Goal: Information Seeking & Learning: Learn about a topic

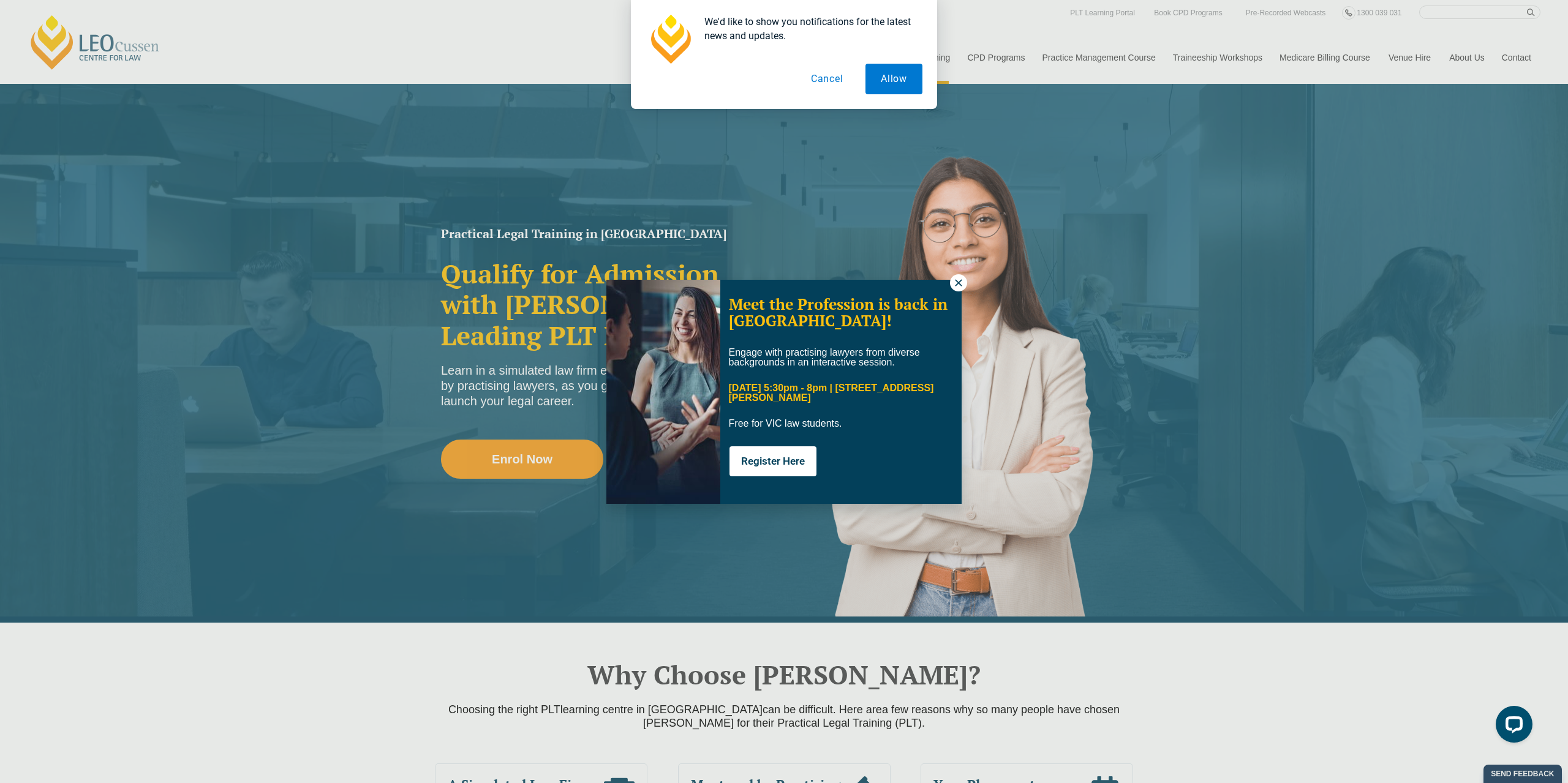
click at [825, 79] on button "Cancel" at bounding box center [827, 78] width 63 height 31
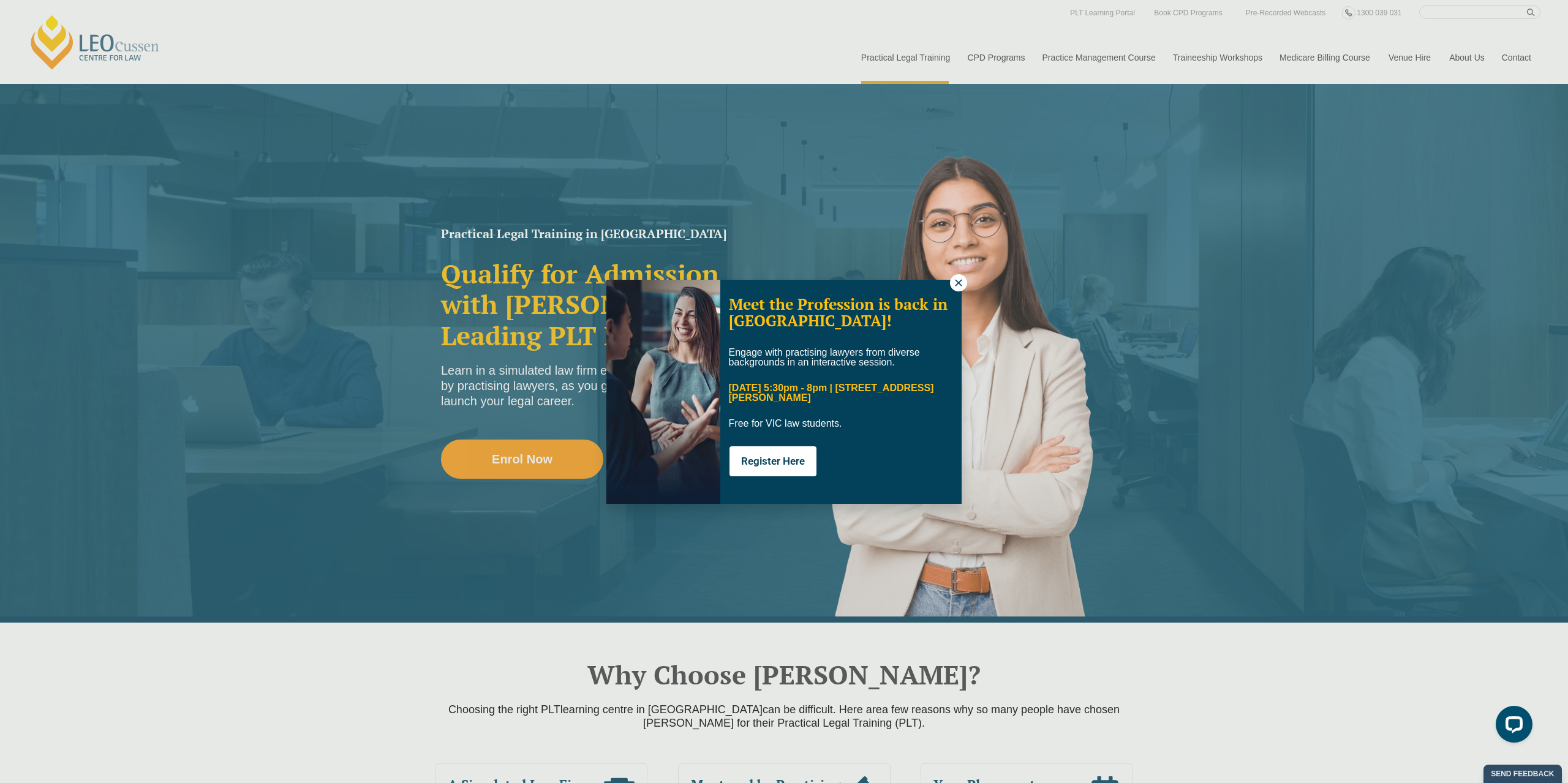
click at [961, 284] on icon at bounding box center [959, 283] width 11 height 11
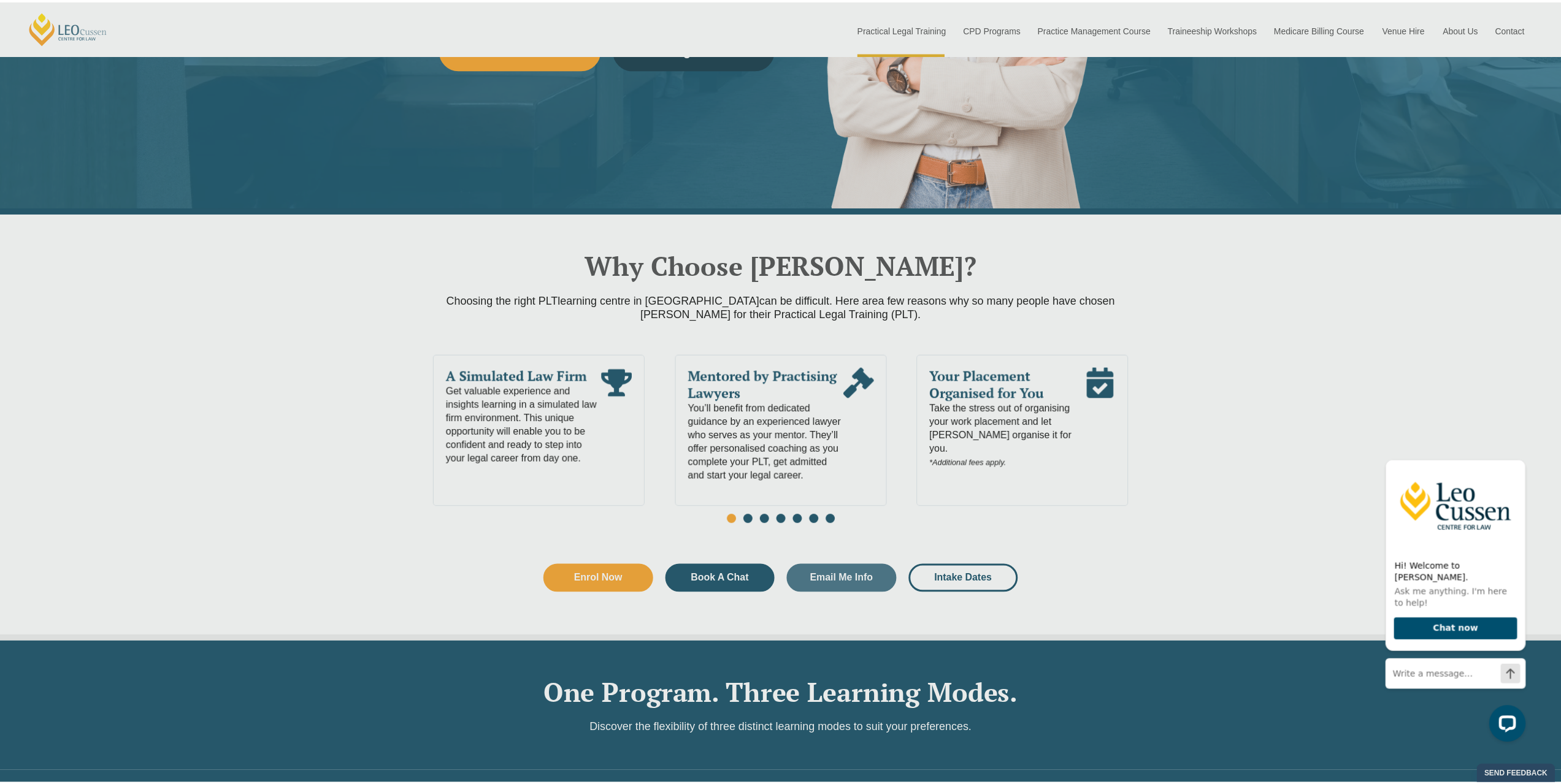
scroll to position [429, 0]
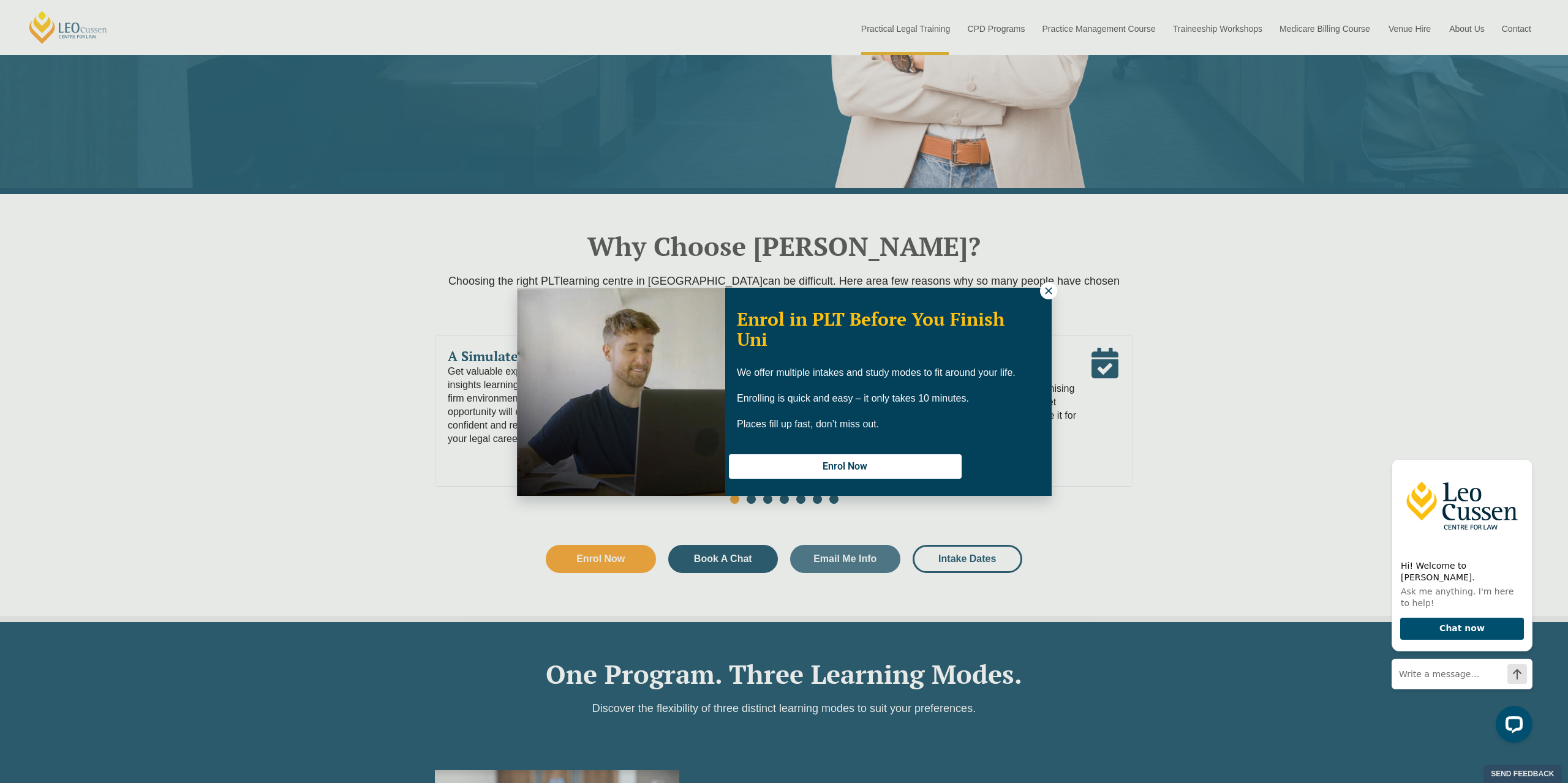
click at [1047, 296] on button at bounding box center [1048, 290] width 17 height 17
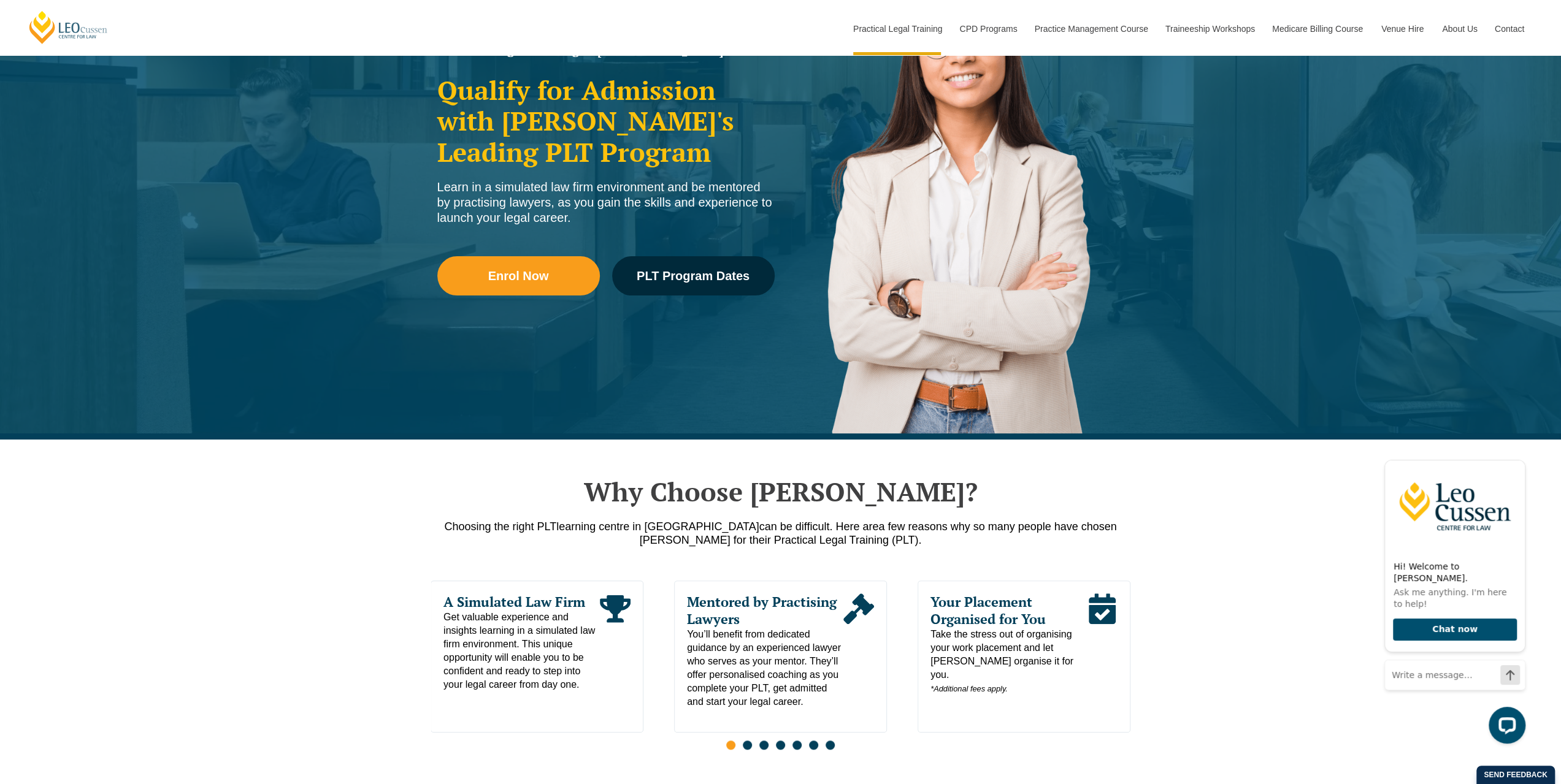
scroll to position [0, 0]
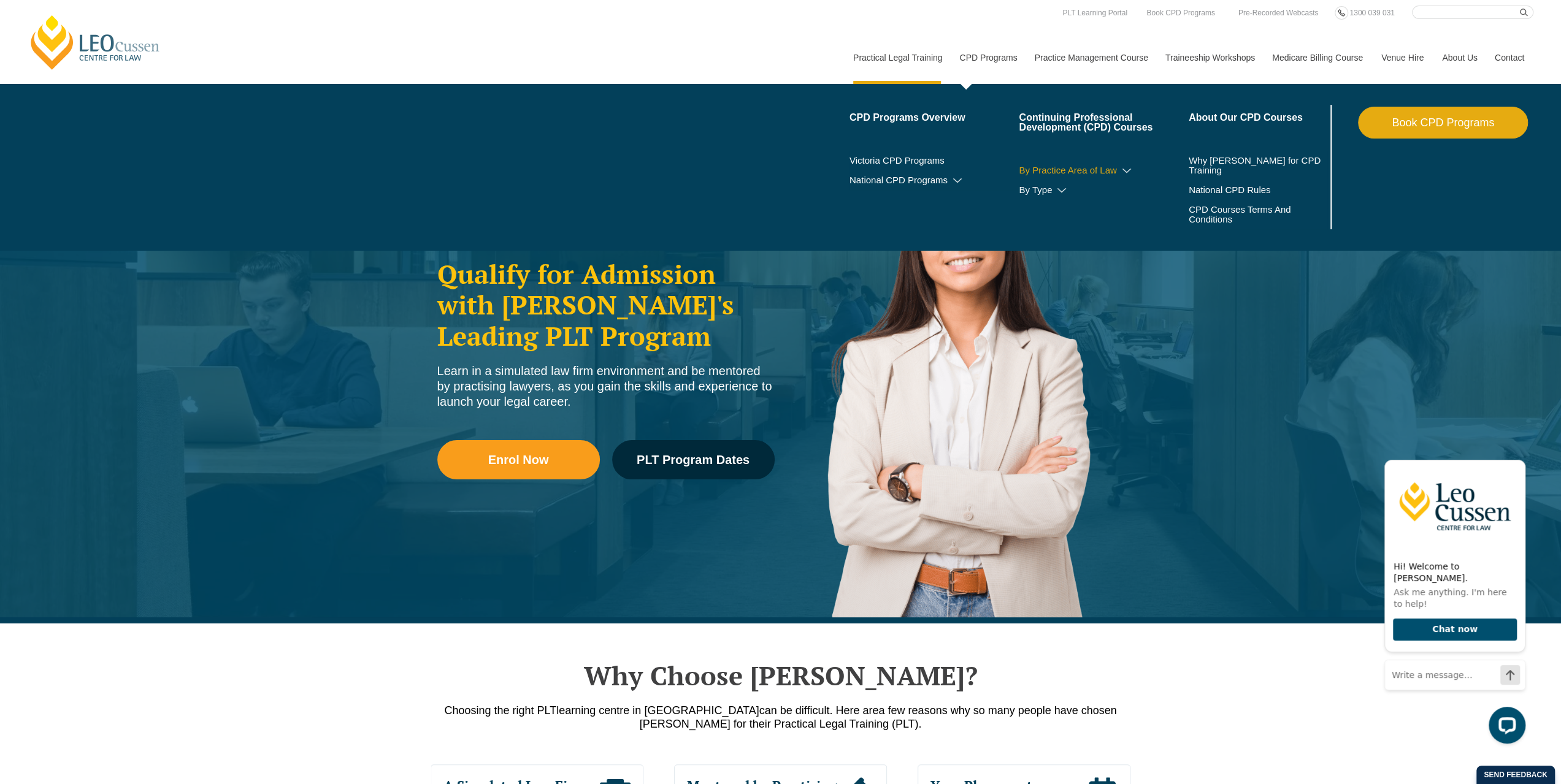
click at [1046, 174] on link "By Practice Area of Law" at bounding box center [1104, 170] width 170 height 10
click at [1125, 172] on icon at bounding box center [1127, 171] width 13 height 9
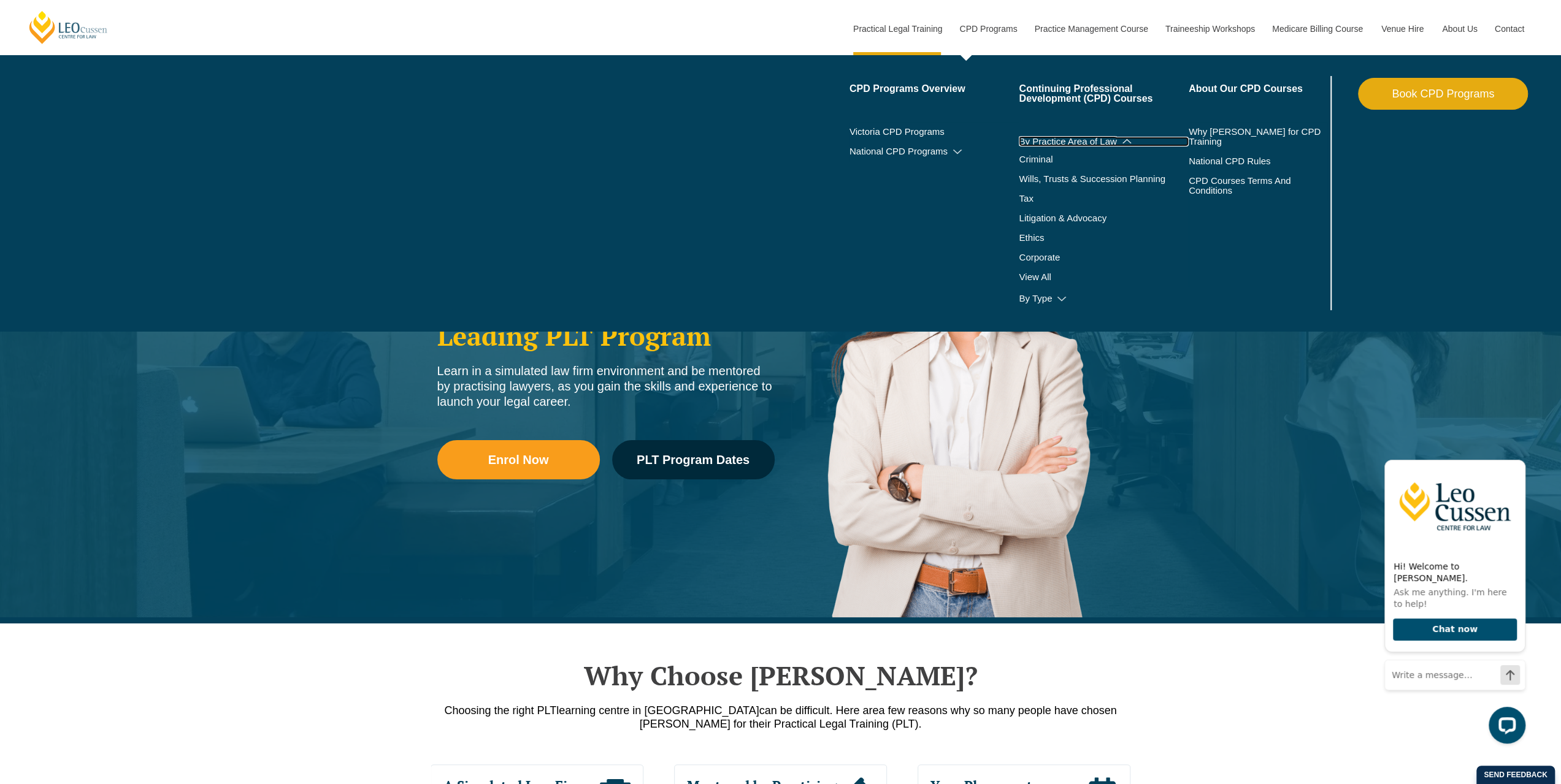
scroll to position [62, 0]
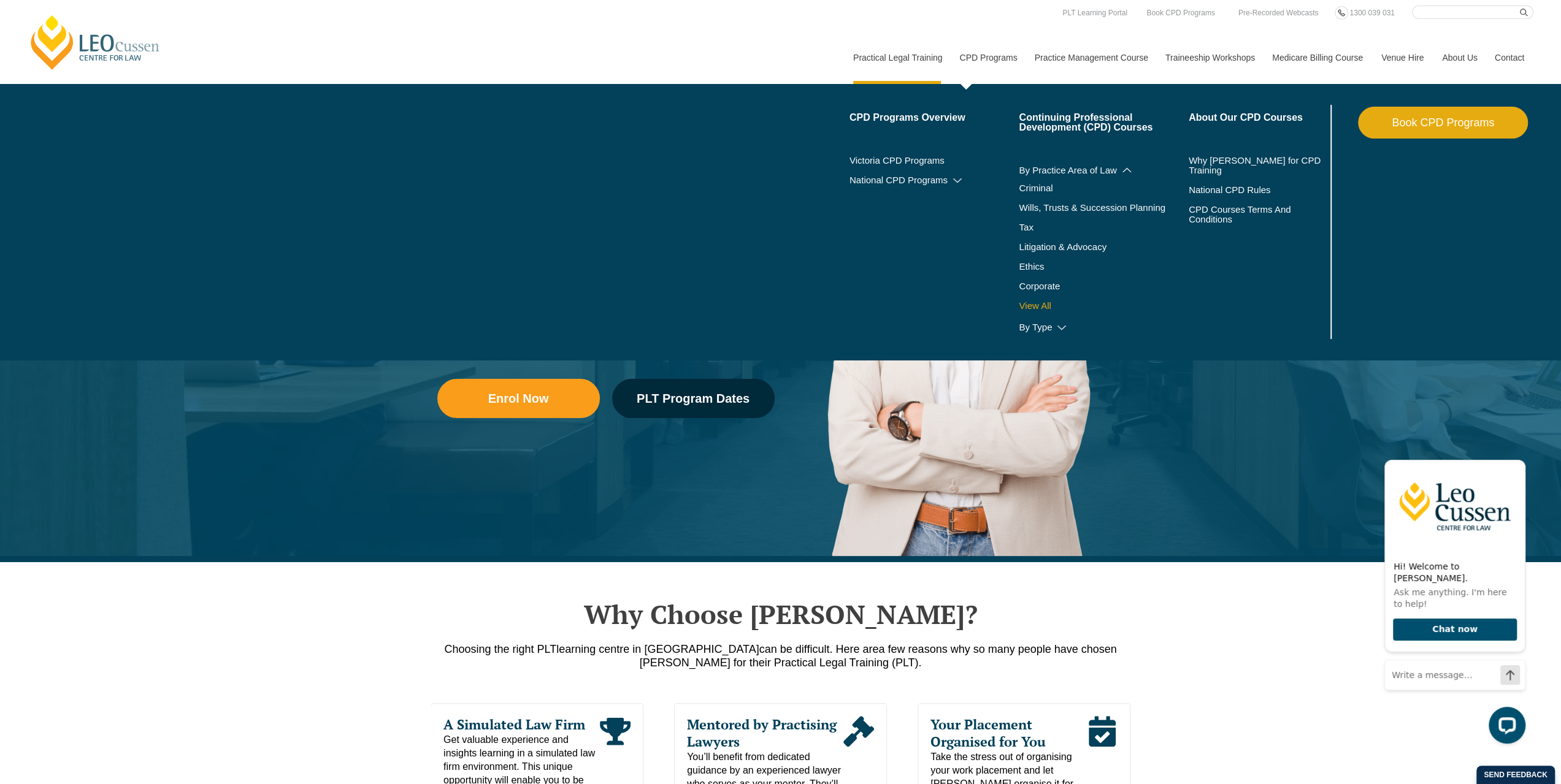
click at [1030, 308] on link "View All" at bounding box center [1104, 306] width 170 height 10
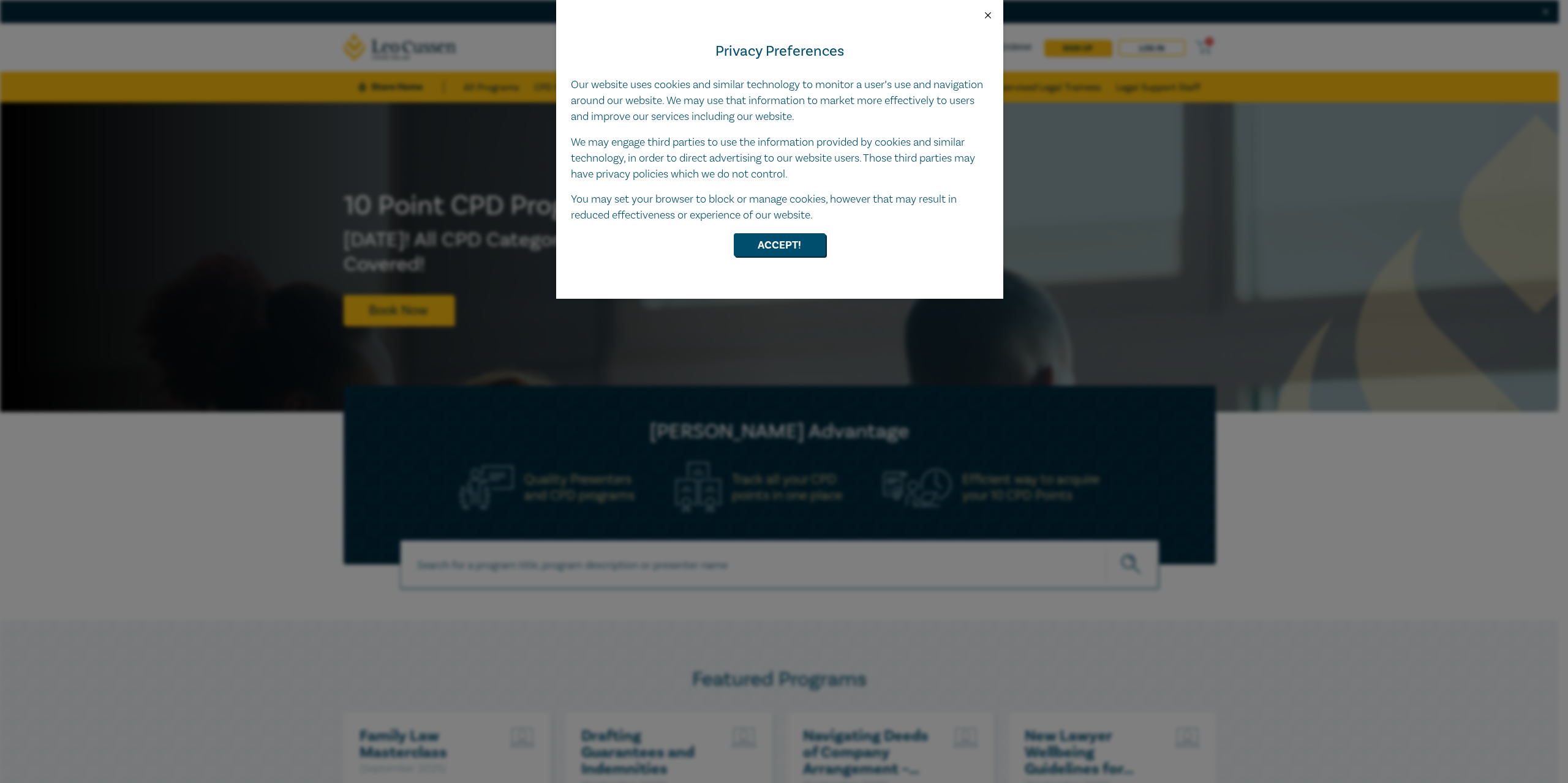
click at [987, 14] on button "Close" at bounding box center [988, 16] width 11 height 11
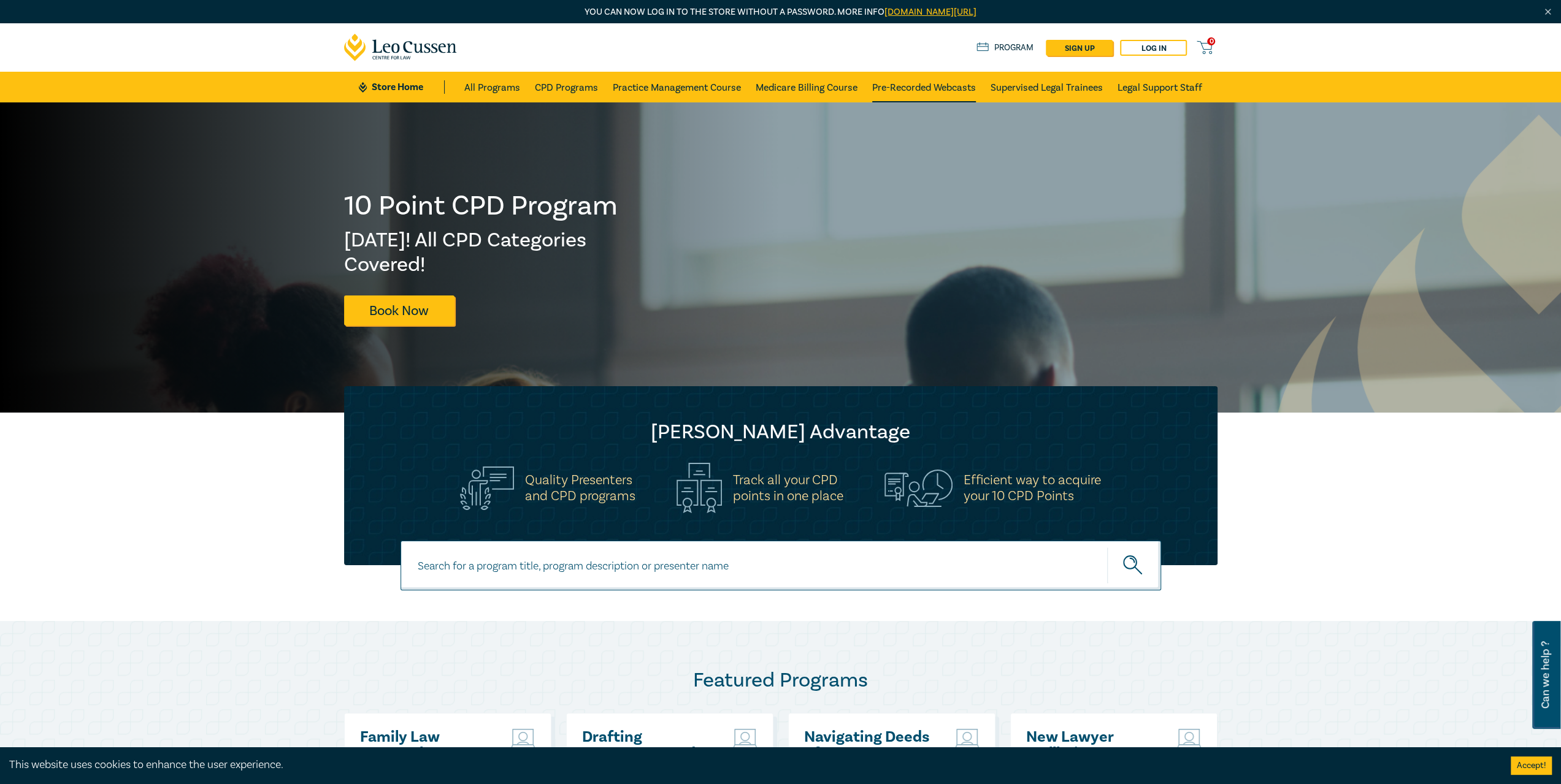
click at [936, 89] on link "Pre-Recorded Webcasts" at bounding box center [924, 87] width 104 height 31
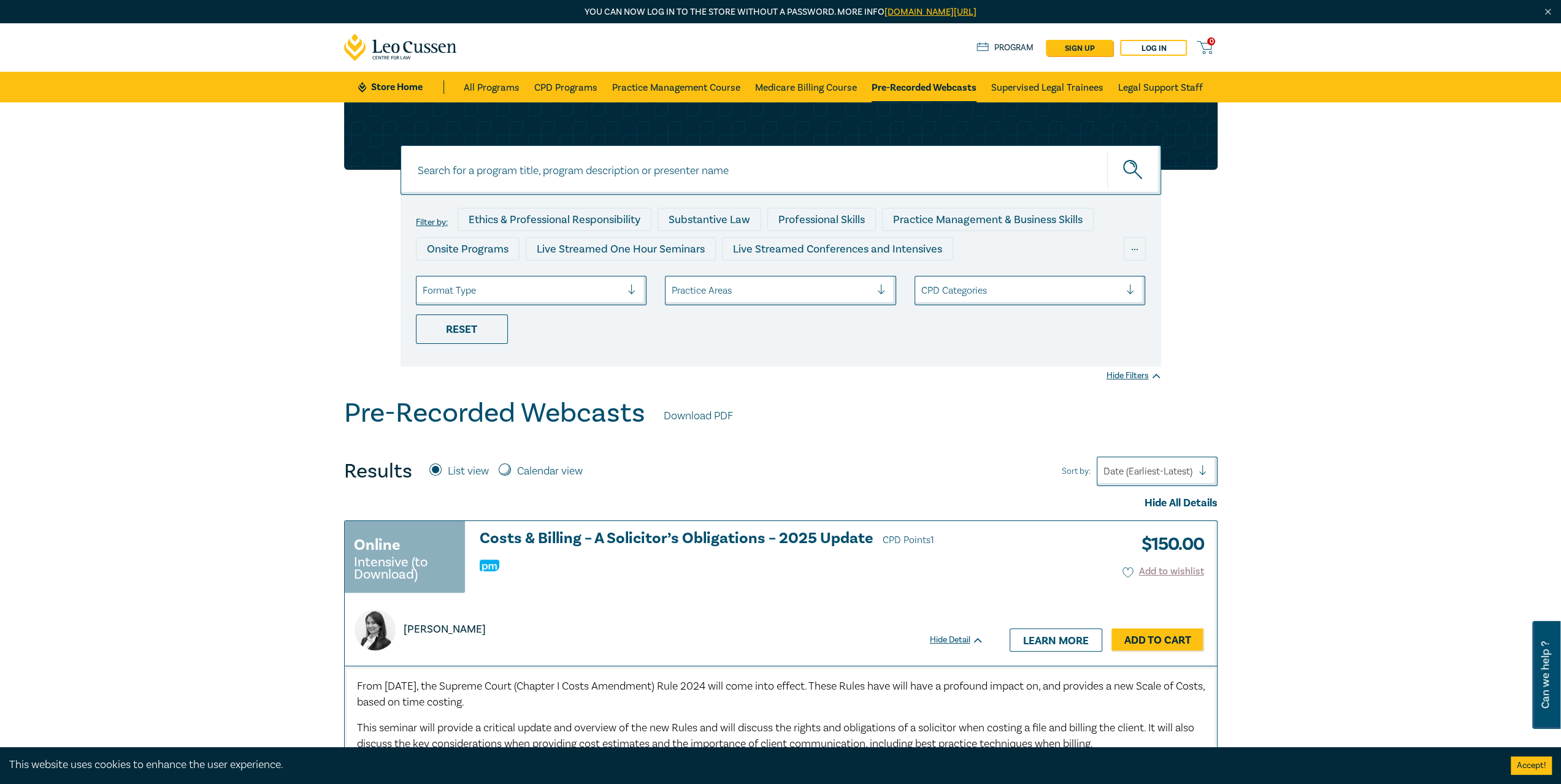
click at [879, 290] on div at bounding box center [886, 291] width 18 height 13
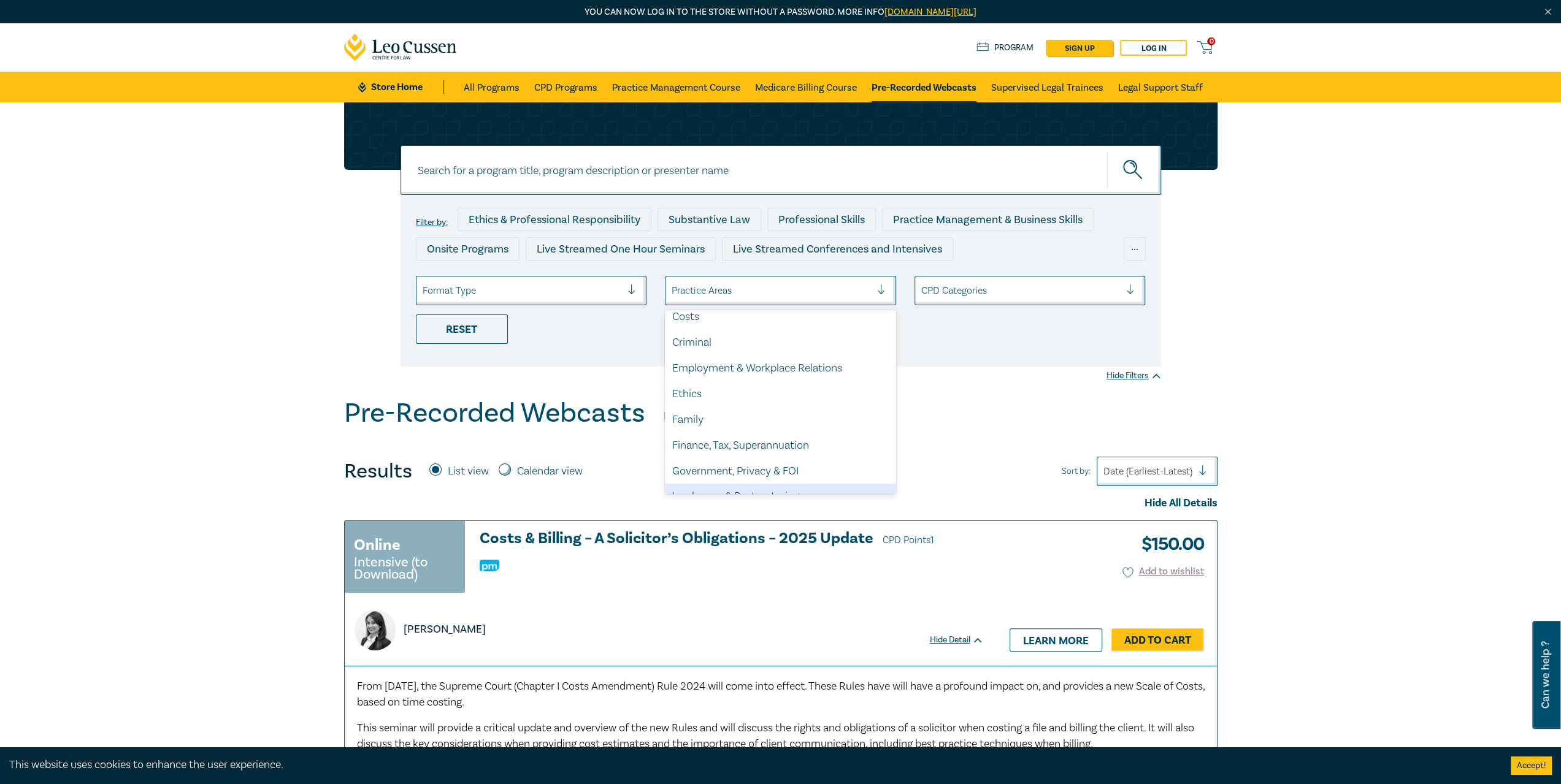
scroll to position [54, 0]
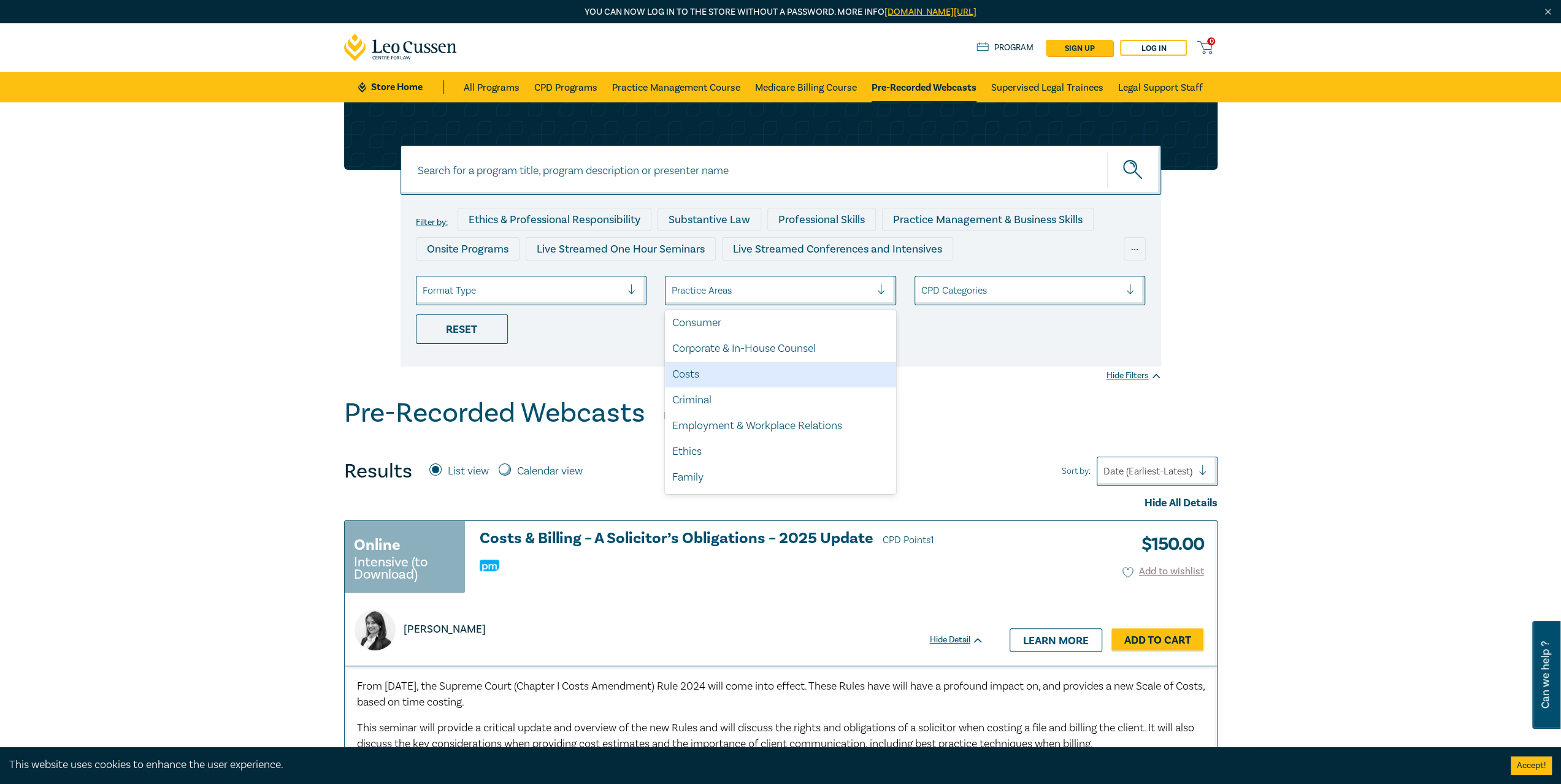
click at [696, 376] on div "Costs" at bounding box center [780, 374] width 231 height 26
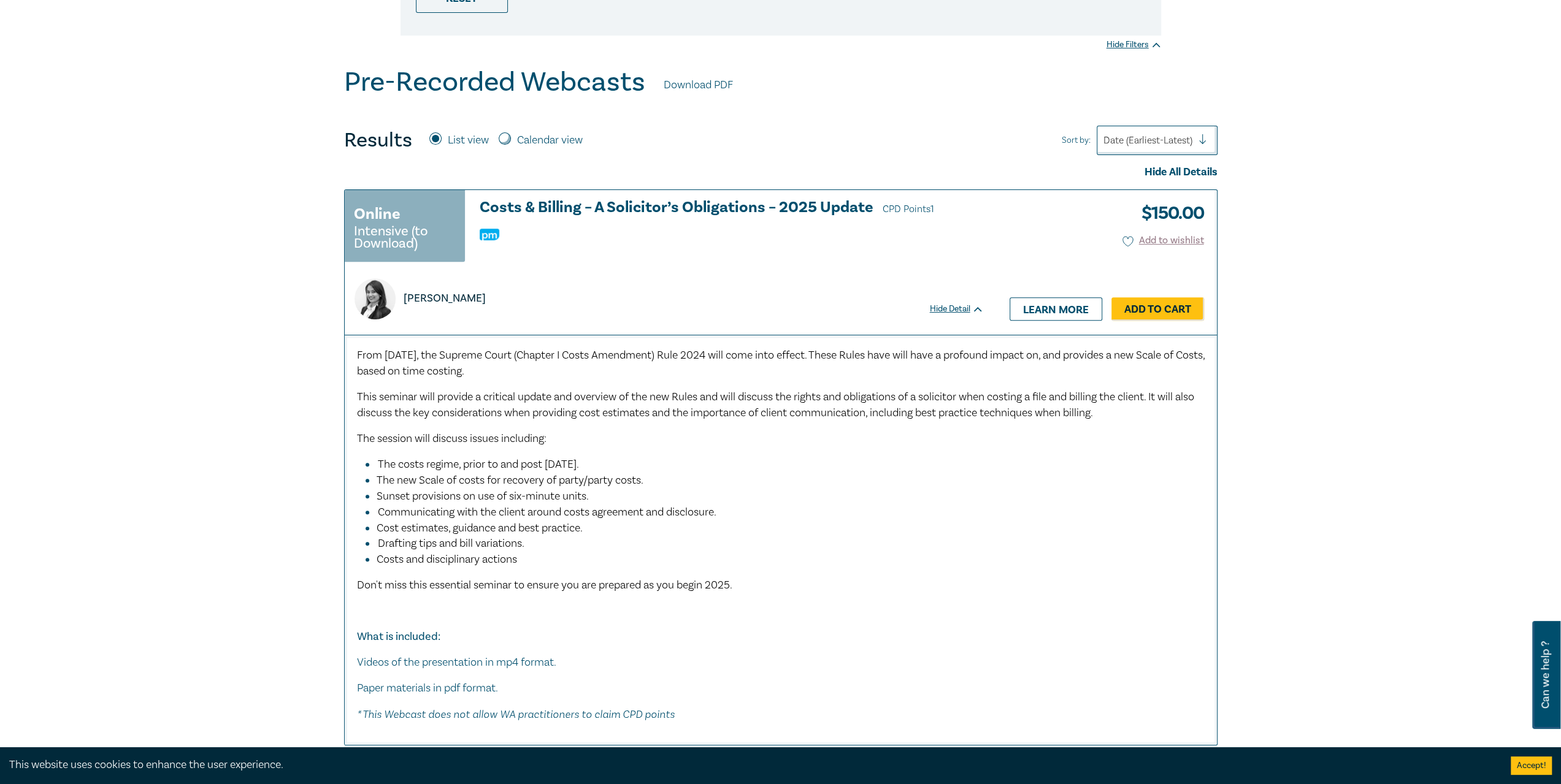
scroll to position [307, 0]
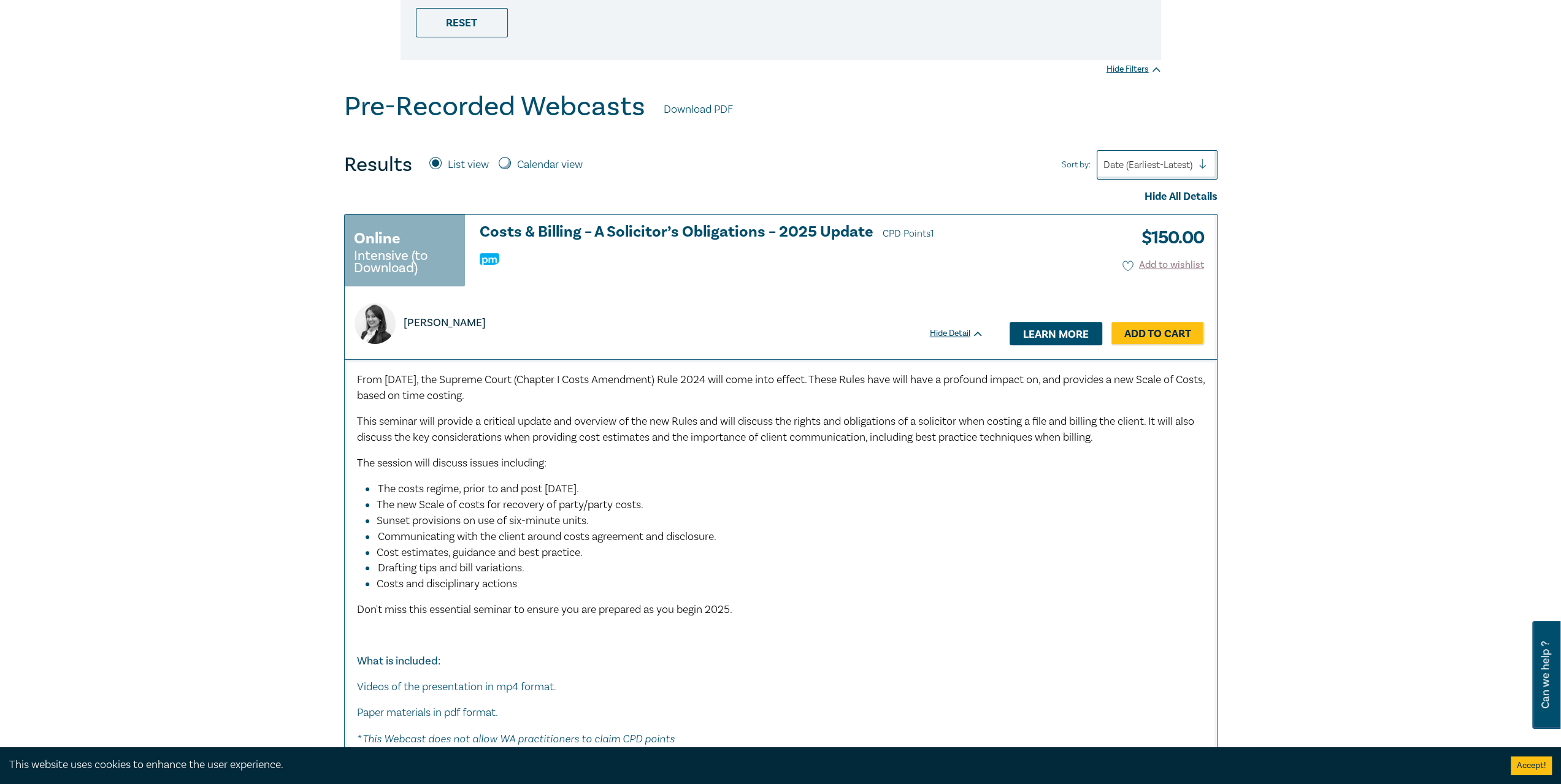
click at [1055, 334] on link "Learn more" at bounding box center [1055, 333] width 92 height 23
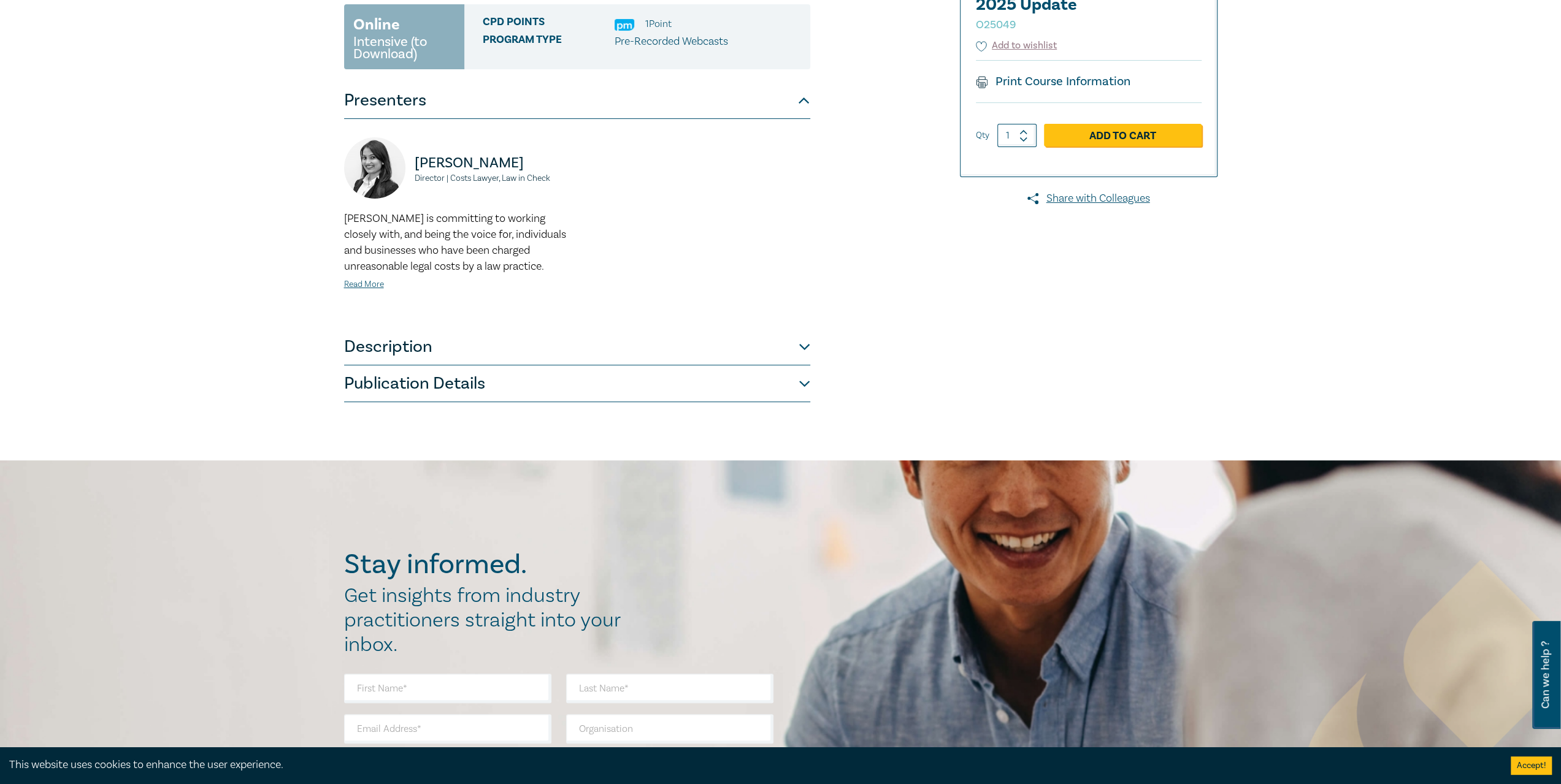
scroll to position [245, 0]
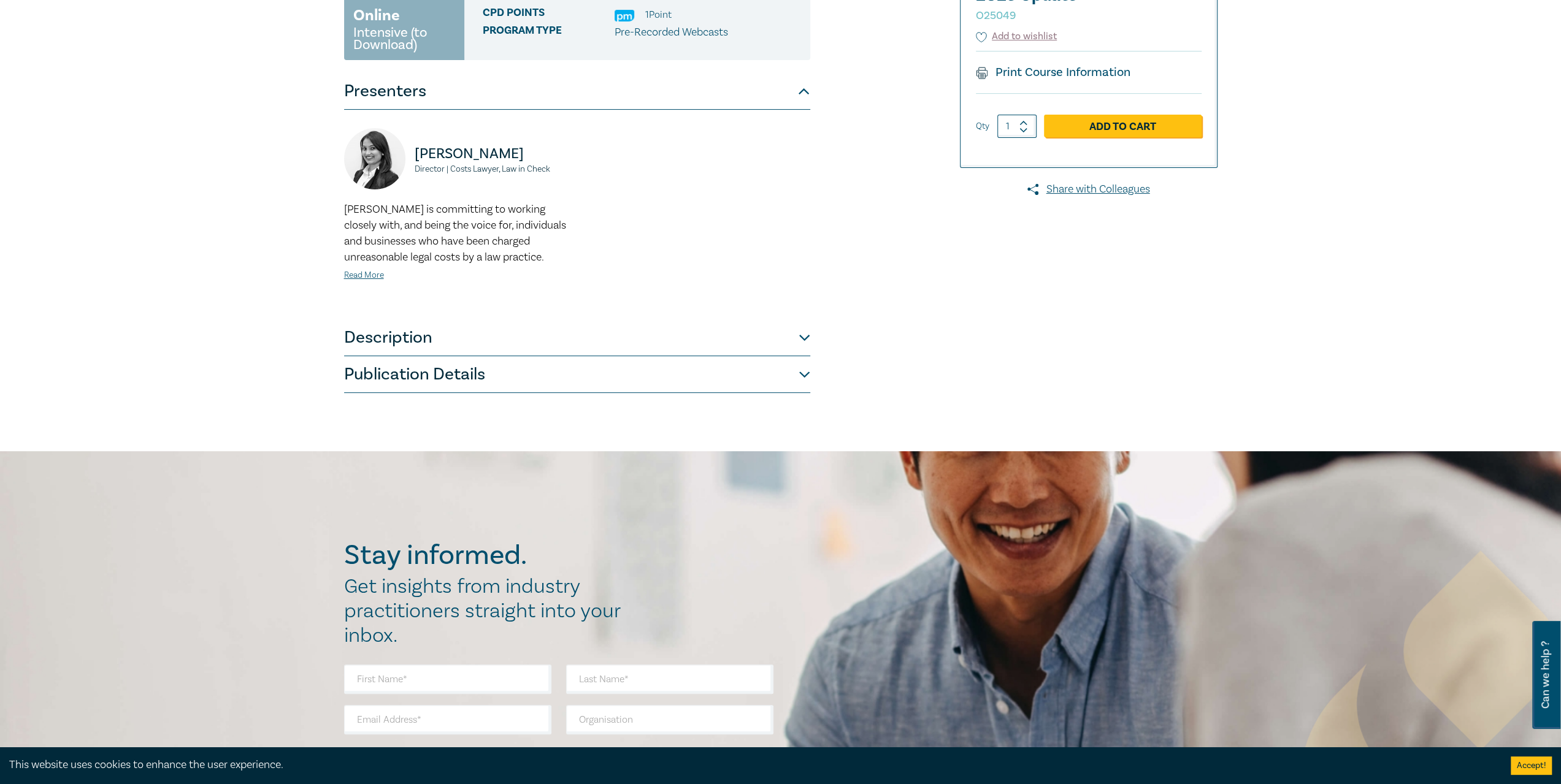
click at [799, 337] on button "Description" at bounding box center [577, 337] width 466 height 37
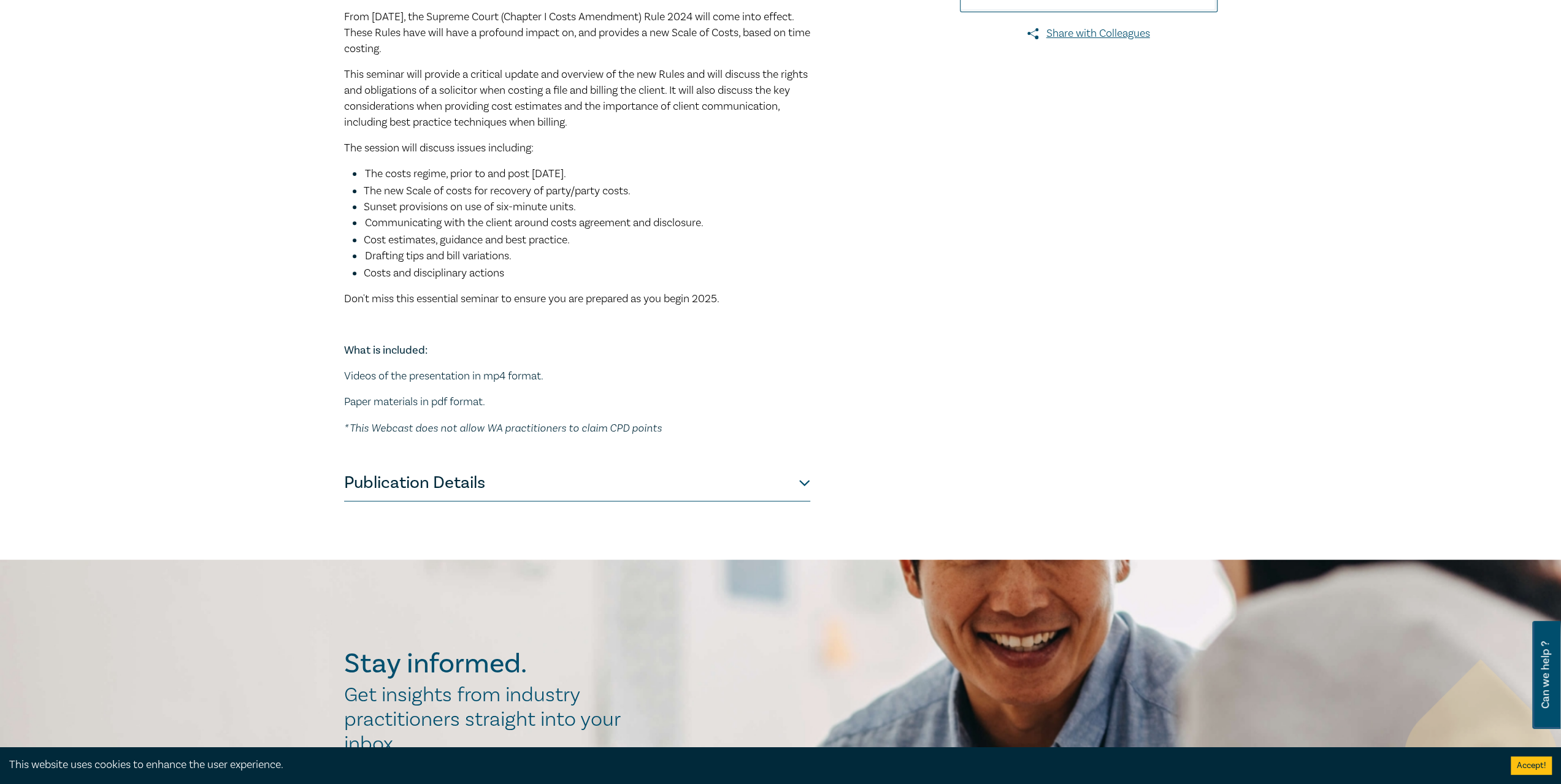
scroll to position [429, 0]
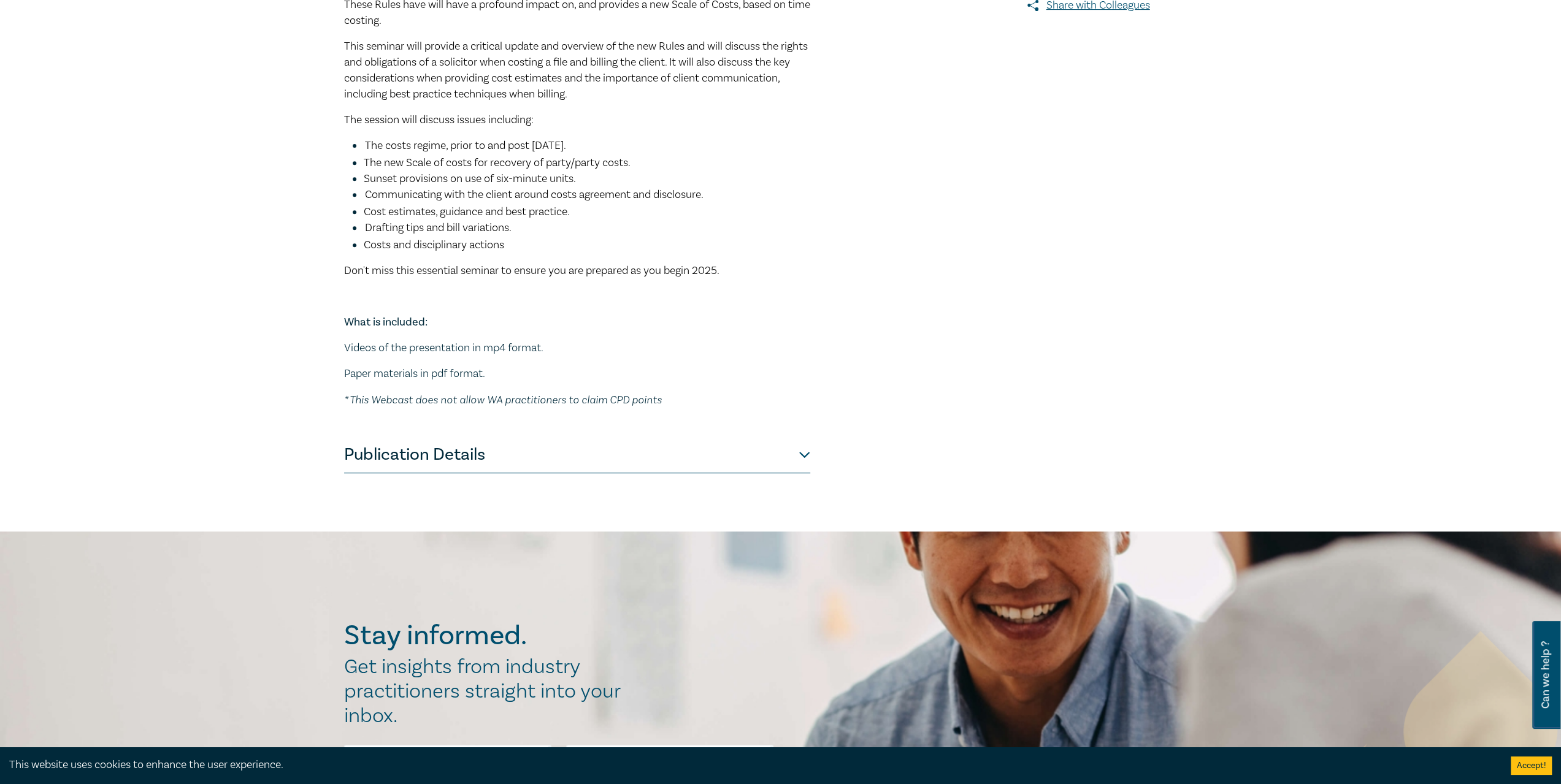
click at [804, 459] on button "Publication Details" at bounding box center [577, 455] width 466 height 37
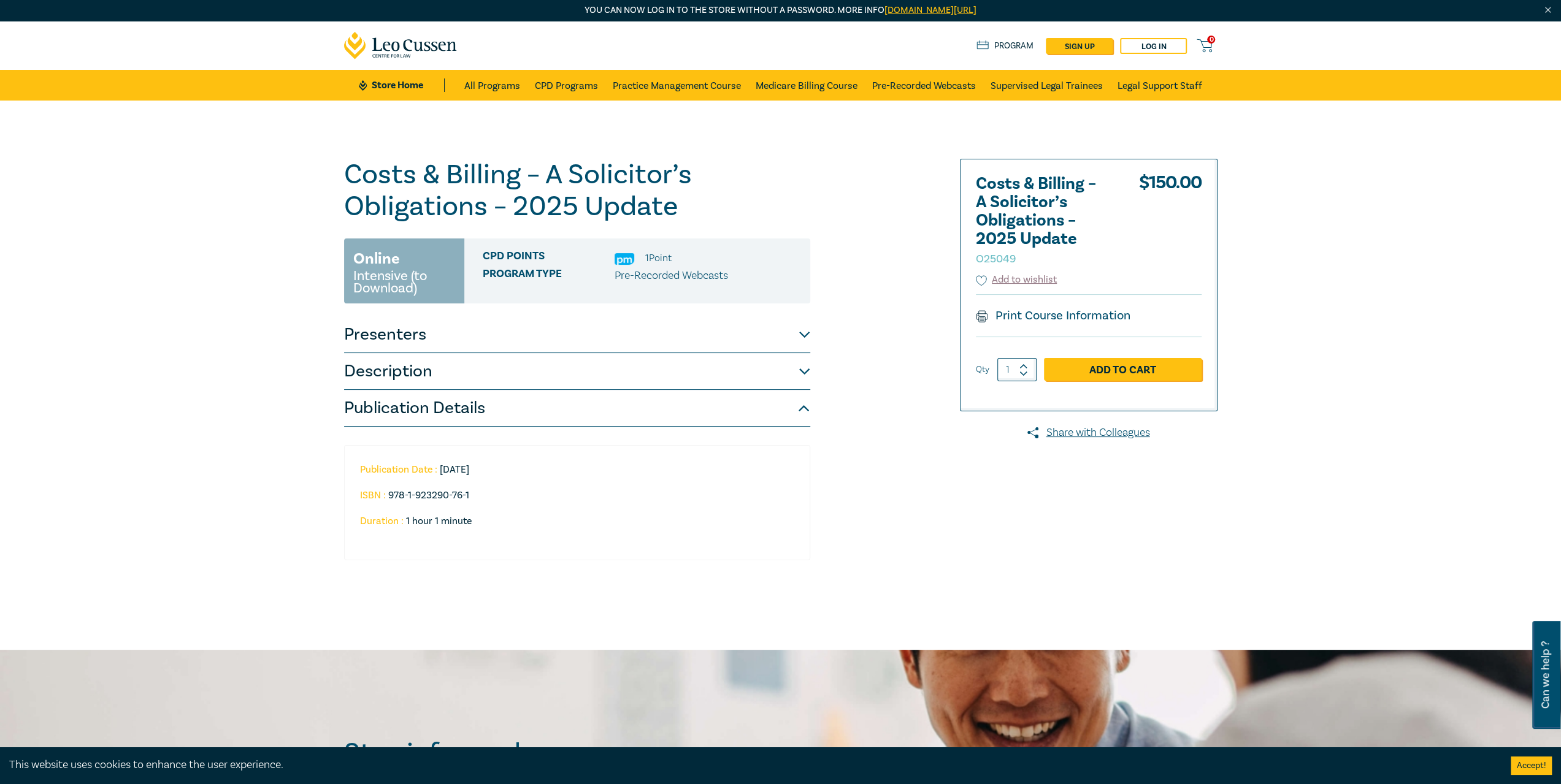
scroll to position [0, 0]
